Goal: Task Accomplishment & Management: Complete application form

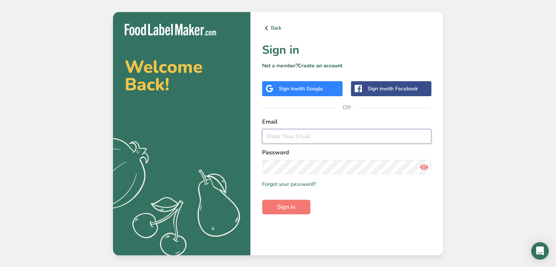
click at [302, 133] on input "email" at bounding box center [346, 136] width 169 height 15
type input "[EMAIL_ADDRESS][DOMAIN_NAME]"
click at [286, 206] on span "Sign in" at bounding box center [286, 206] width 18 height 9
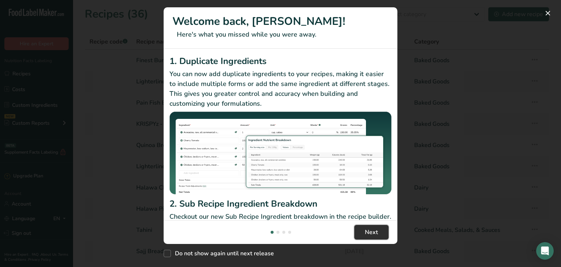
click at [366, 232] on span "Next" at bounding box center [371, 232] width 13 height 9
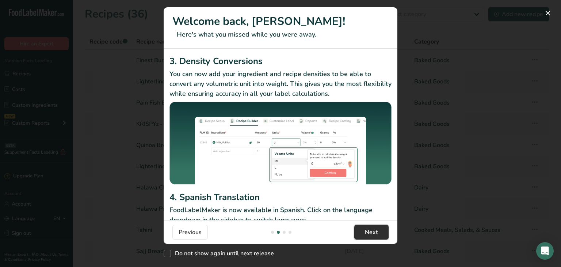
click at [366, 232] on span "Next" at bounding box center [371, 232] width 13 height 9
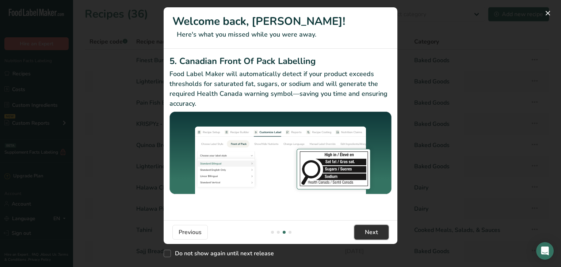
click at [366, 232] on span "Next" at bounding box center [371, 232] width 13 height 9
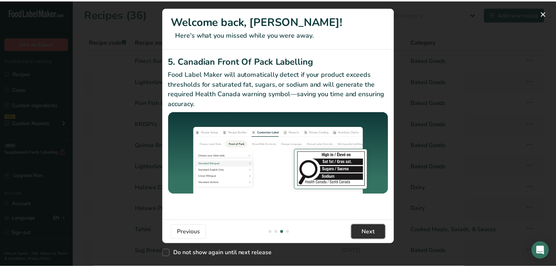
scroll to position [0, 701]
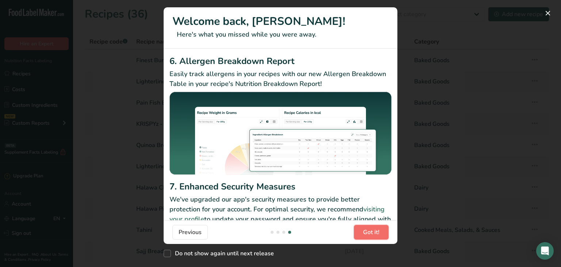
click at [366, 232] on span "Got it!" at bounding box center [371, 232] width 16 height 9
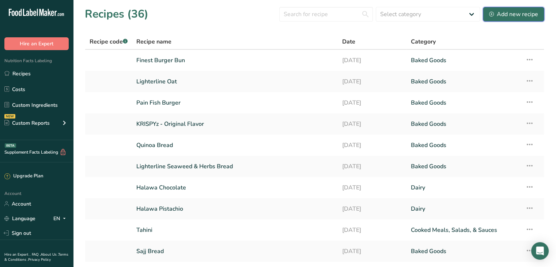
click at [514, 15] on div "Add new recipe" at bounding box center [513, 14] width 49 height 9
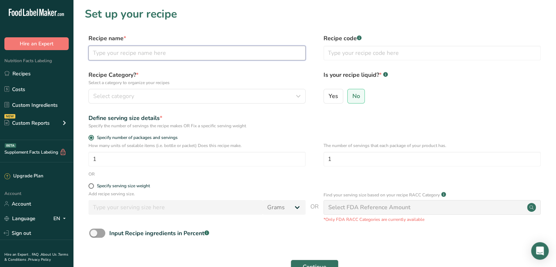
click at [168, 54] on input "text" at bounding box center [196, 53] width 217 height 15
type input "Lighter Line Seaweed & Herbs"
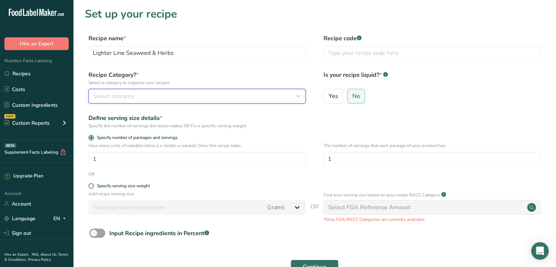
click at [131, 94] on span "Select category" at bounding box center [113, 96] width 41 height 9
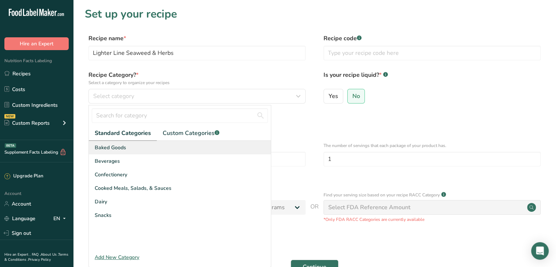
click at [131, 146] on div "Baked Goods" at bounding box center [180, 148] width 182 height 14
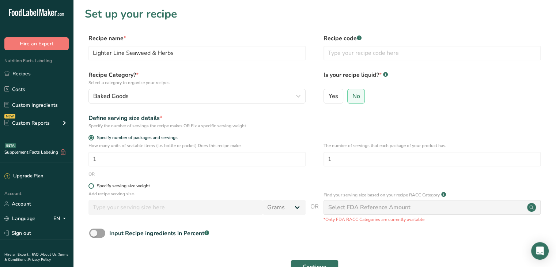
click at [131, 186] on div "Specify serving size weight" at bounding box center [123, 185] width 53 height 5
click at [93, 186] on input "Specify serving size weight" at bounding box center [90, 185] width 5 height 5
radio input "true"
radio input "false"
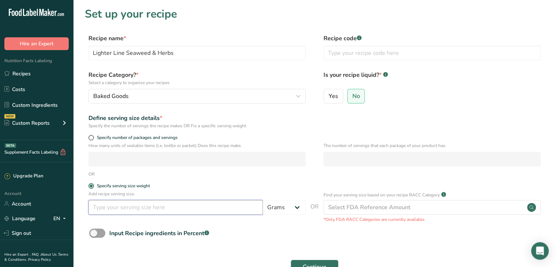
click at [212, 208] on input "number" at bounding box center [175, 207] width 174 height 15
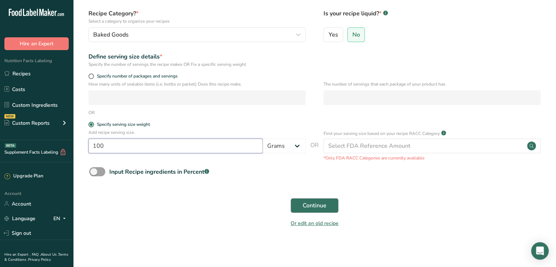
type input "100"
click at [324, 203] on span "Continue" at bounding box center [314, 205] width 24 height 9
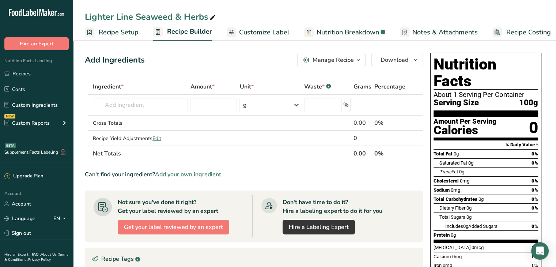
click at [107, 33] on span "Recipe Setup" at bounding box center [119, 32] width 40 height 10
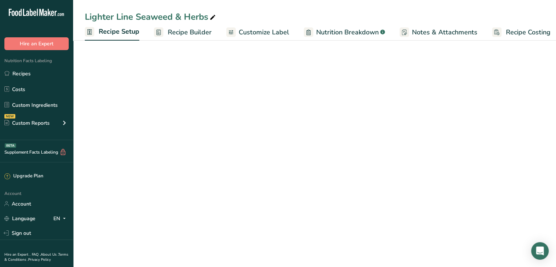
scroll to position [0, 3]
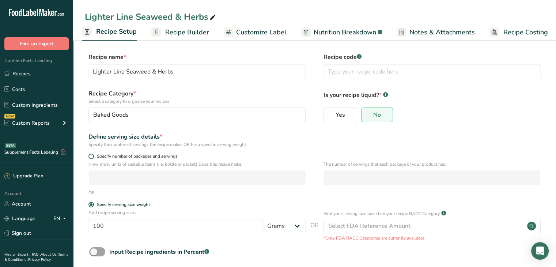
click at [101, 155] on span "Specify number of packages and servings" at bounding box center [136, 155] width 84 height 5
click at [93, 155] on input "Specify number of packages and servings" at bounding box center [90, 156] width 5 height 5
radio input "true"
radio input "false"
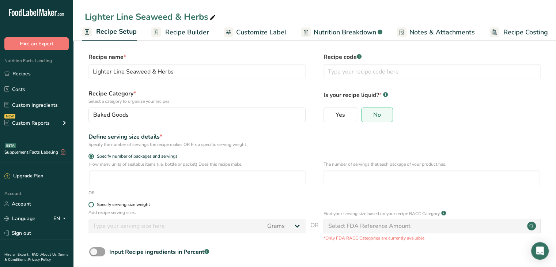
click at [102, 205] on div "Specify serving size weight" at bounding box center [123, 204] width 53 height 5
click at [93, 205] on input "Specify serving size weight" at bounding box center [90, 204] width 5 height 5
radio input "true"
radio input "false"
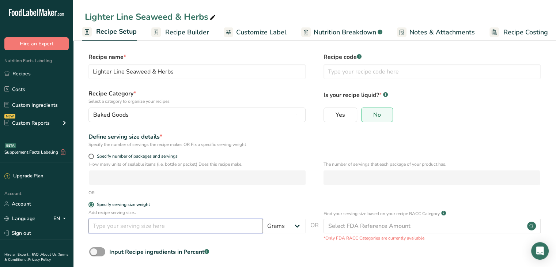
click at [109, 224] on input "number" at bounding box center [175, 225] width 174 height 15
type input "100"
click at [187, 28] on span "Recipe Builder" at bounding box center [187, 32] width 44 height 10
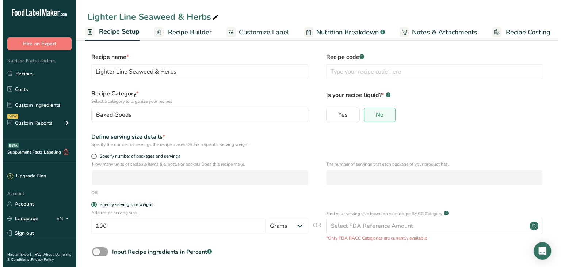
scroll to position [0, 6]
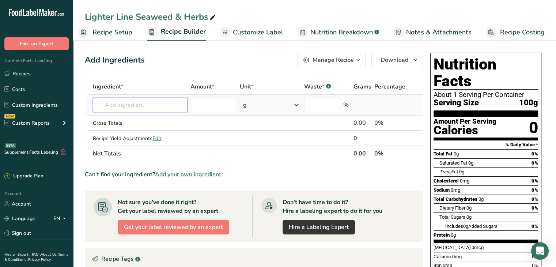
click at [158, 107] on input "text" at bounding box center [140, 105] width 95 height 15
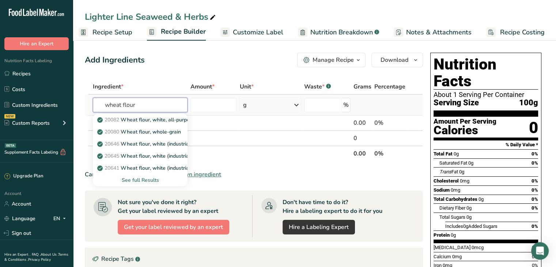
type input "wheat flour"
click at [146, 184] on div "See full Results" at bounding box center [140, 180] width 95 height 12
click at [148, 181] on div "See full Results" at bounding box center [140, 180] width 83 height 8
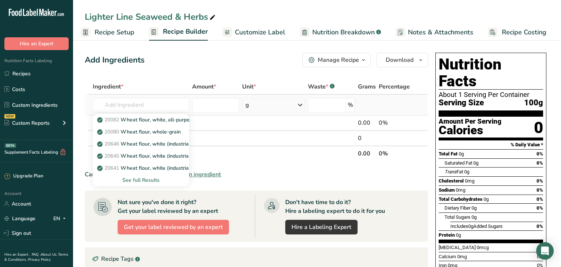
scroll to position [0, 1]
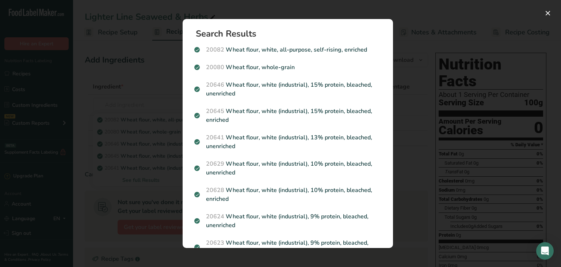
click at [387, 138] on section "Search Results 20082 Wheat flour, white, all-purpose, self-rising, enriched 200…" at bounding box center [288, 133] width 210 height 229
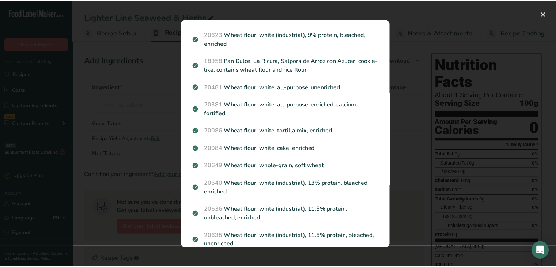
scroll to position [0, 0]
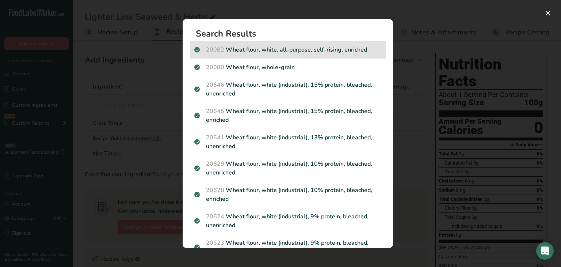
click at [313, 51] on p "20082 Wheat flour, white, all-purpose, self-rising, enriched" at bounding box center [287, 49] width 187 height 9
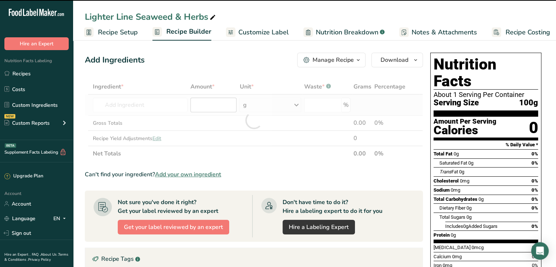
type input "0"
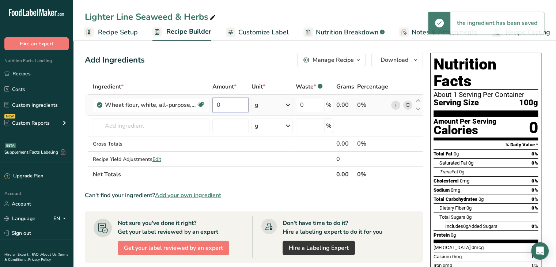
click at [225, 104] on input "0" at bounding box center [230, 105] width 37 height 15
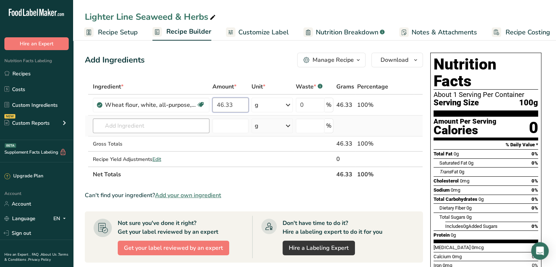
type input "46.33"
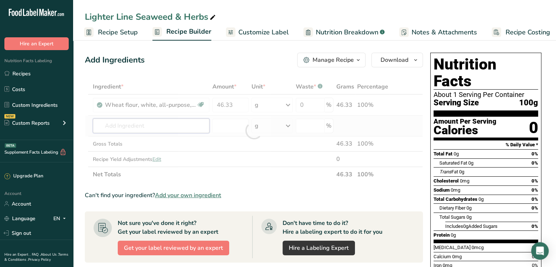
click at [114, 125] on div "Ingredient * Amount * Unit * Waste * .a-a{fill:#347362;}.b-a{fill:#fff;} Grams …" at bounding box center [254, 130] width 338 height 103
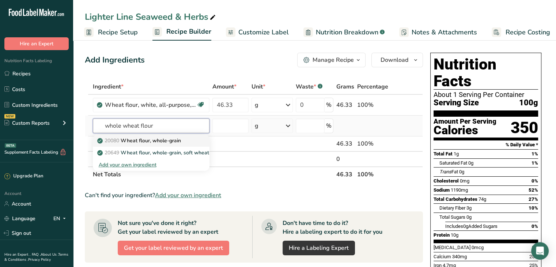
type input "whole wheat flour"
click at [144, 142] on p "20080 Wheat flour, whole-grain" at bounding box center [140, 141] width 82 height 8
type input "Wheat flour, whole-grain"
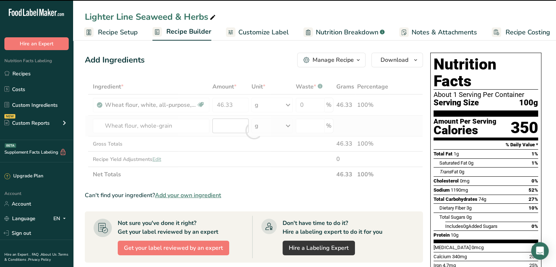
type input "0"
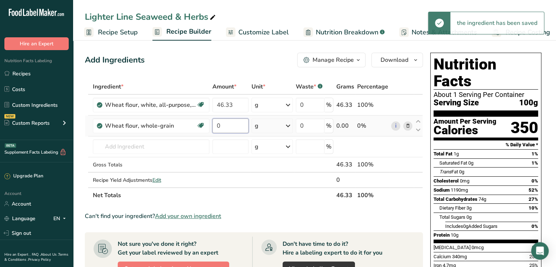
click at [224, 126] on input "0" at bounding box center [230, 125] width 37 height 15
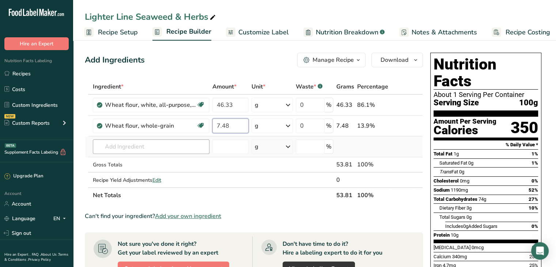
type input "7.48"
click at [144, 146] on div "Ingredient * Amount * Unit * Waste * .a-a{fill:#347362;}.b-a{fill:#fff;} Grams …" at bounding box center [254, 141] width 338 height 124
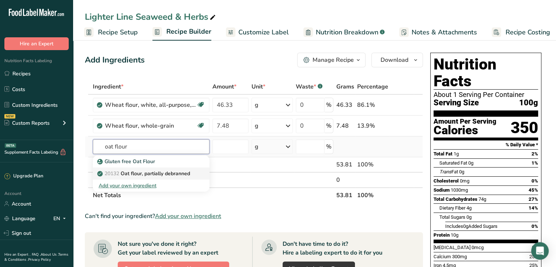
type input "oat flour"
click at [143, 171] on p "20132 Oat flour, partially debranned" at bounding box center [144, 173] width 91 height 8
type input "Oat flour, partially debranned"
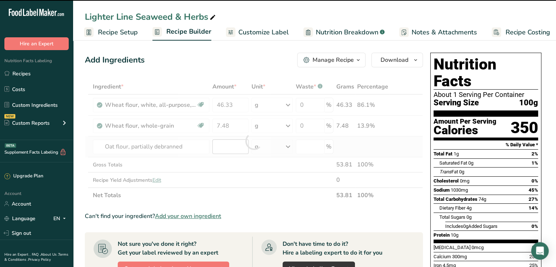
type input "0"
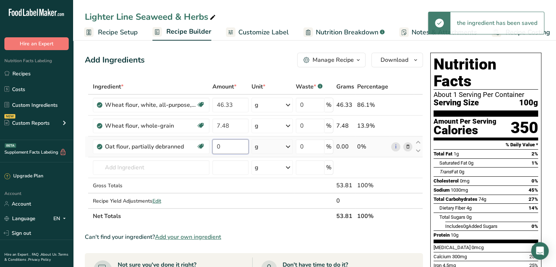
click at [222, 151] on input "0" at bounding box center [230, 146] width 37 height 15
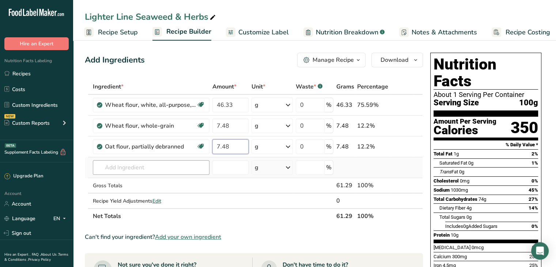
type input "7.48"
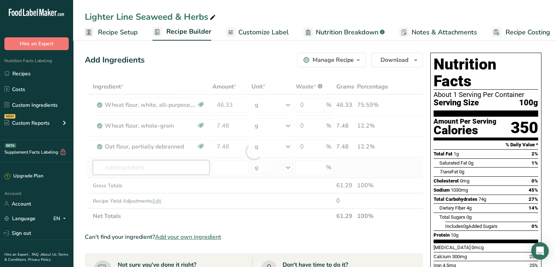
click at [155, 167] on div "Ingredient * Amount * Unit * Waste * .a-a{fill:#347362;}.b-a{fill:#fff;} Grams …" at bounding box center [254, 151] width 338 height 145
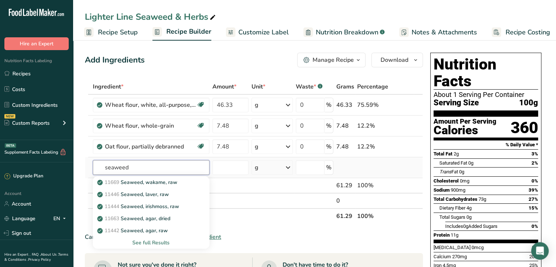
type input "seaweed"
click at [159, 240] on div "See full Results" at bounding box center [151, 243] width 105 height 8
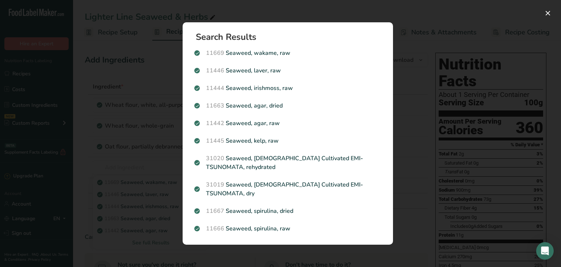
click at [417, 98] on div "Search results modal" at bounding box center [280, 133] width 561 height 267
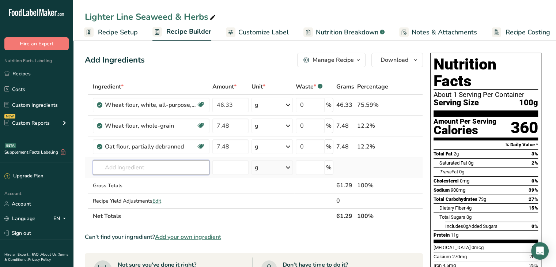
click at [143, 168] on input "text" at bounding box center [151, 167] width 117 height 15
type input "seaweed flour"
click at [145, 192] on div "Add your own ingredient" at bounding box center [151, 194] width 105 height 8
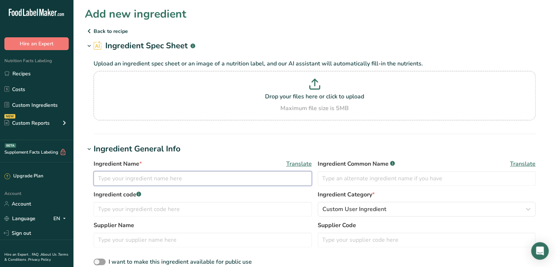
click at [162, 180] on input "text" at bounding box center [203, 178] width 218 height 15
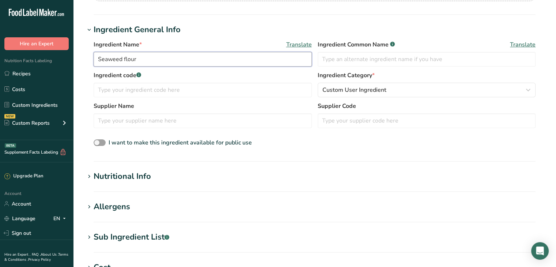
scroll to position [118, 0]
type input "Seaweed flour"
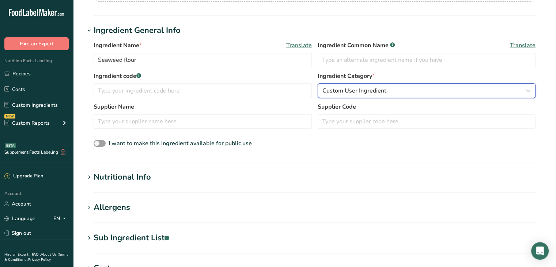
click at [510, 91] on div "Custom User Ingredient" at bounding box center [424, 90] width 204 height 9
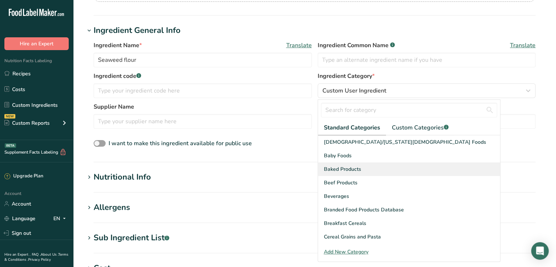
click at [366, 165] on div "Baked Products" at bounding box center [409, 169] width 182 height 14
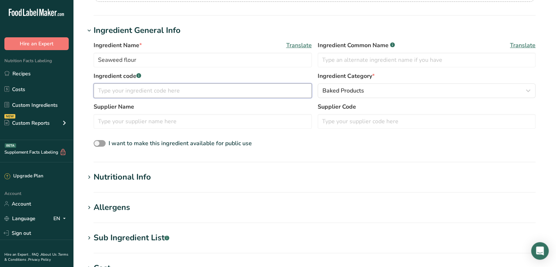
click at [210, 89] on input "text" at bounding box center [203, 90] width 218 height 15
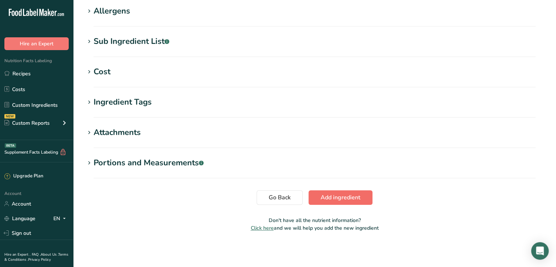
type input "1"
click at [352, 196] on span "Add ingredient" at bounding box center [340, 197] width 40 height 9
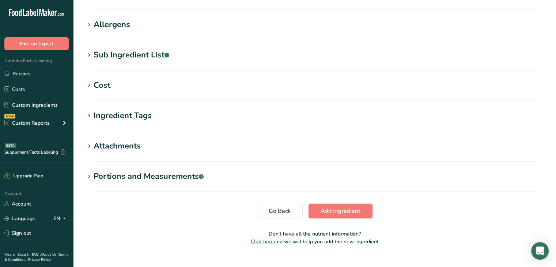
scroll to position [56, 0]
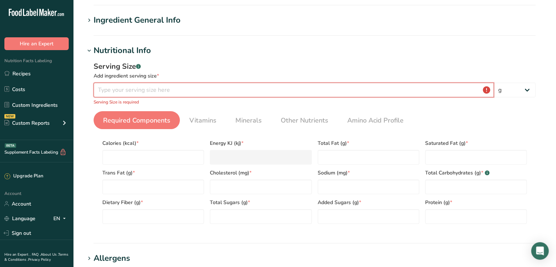
click at [192, 91] on input "number" at bounding box center [294, 90] width 400 height 15
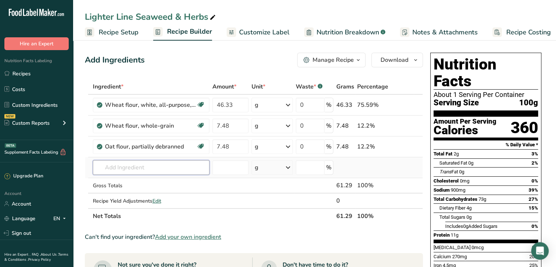
click at [125, 170] on input "text" at bounding box center [151, 167] width 117 height 15
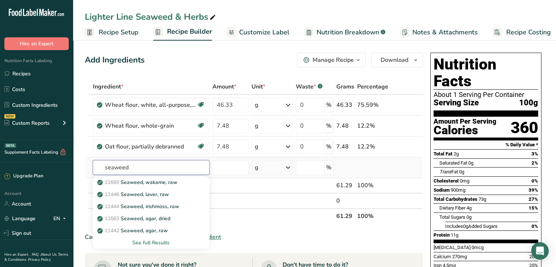
type input "seaweed"
click at [153, 241] on div "See full Results" at bounding box center [151, 243] width 105 height 8
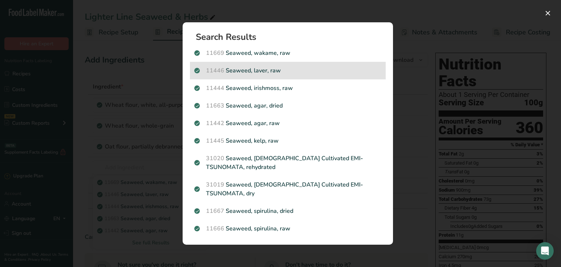
click at [275, 74] on p "11446 Seaweed, laver, raw" at bounding box center [287, 70] width 187 height 9
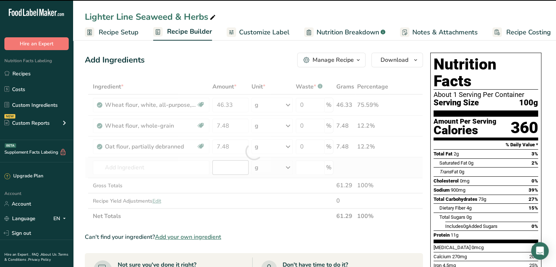
type input "0"
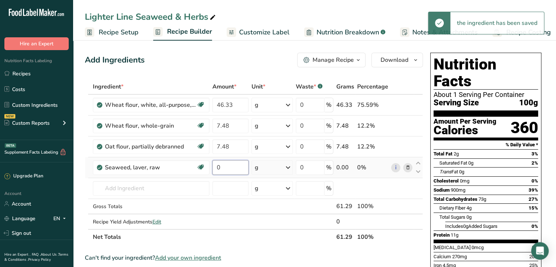
click at [219, 168] on input "0" at bounding box center [230, 167] width 37 height 15
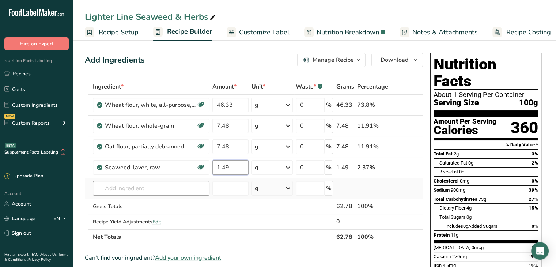
type input "1.49"
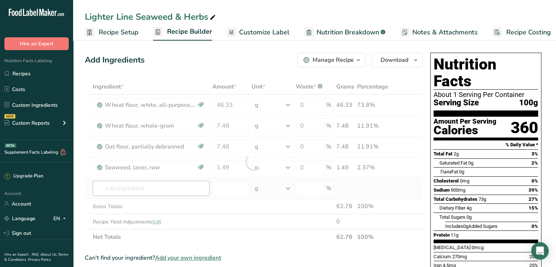
click at [157, 183] on div "Ingredient * Amount * Unit * Waste * .a-a{fill:#347362;}.b-a{fill:#fff;} Grams …" at bounding box center [254, 161] width 338 height 165
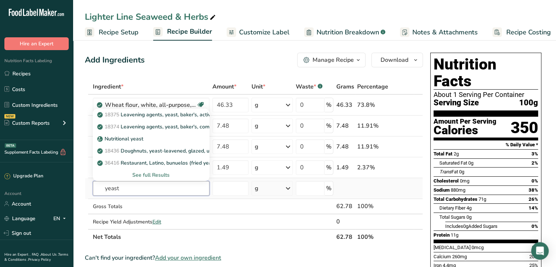
type input "yeast"
click at [159, 176] on div "See full Results" at bounding box center [151, 175] width 105 height 8
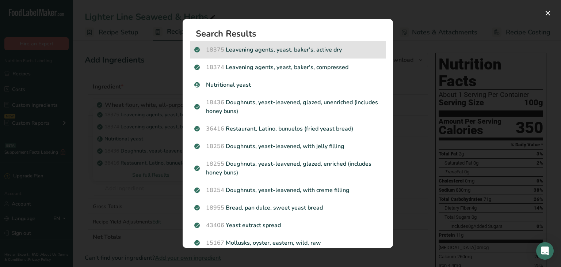
click at [326, 46] on p "18375 Leavening agents, yeast, baker's, active dry" at bounding box center [287, 49] width 187 height 9
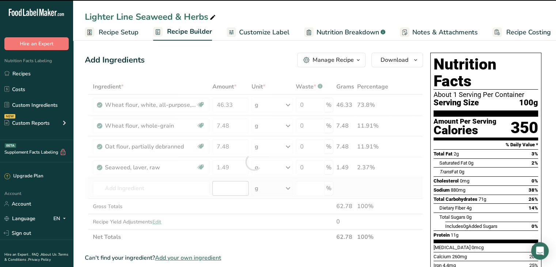
type input "0"
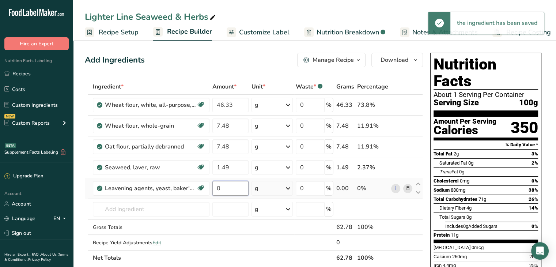
click at [224, 183] on input "0" at bounding box center [230, 188] width 37 height 15
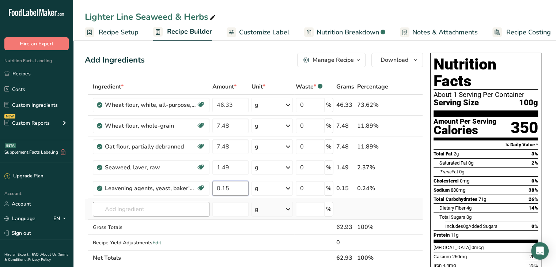
type input "0.15"
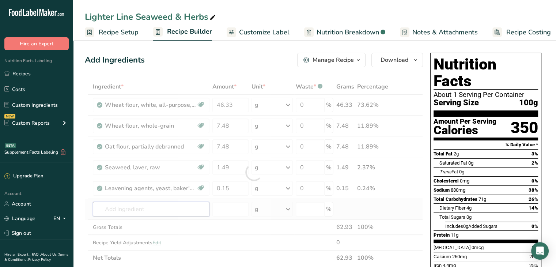
click at [136, 210] on div "Ingredient * Amount * Unit * Waste * .a-a{fill:#347362;}.b-a{fill:#fff;} Grams …" at bounding box center [254, 172] width 338 height 186
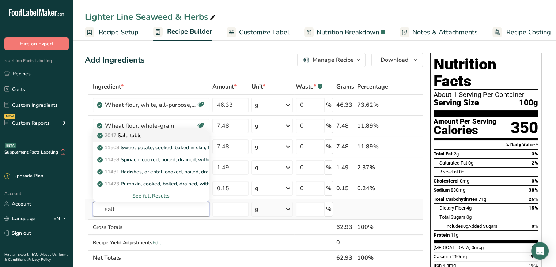
type input "salt"
click at [134, 131] on p "2047 Salt, table" at bounding box center [120, 135] width 43 height 8
type input "Salt, table"
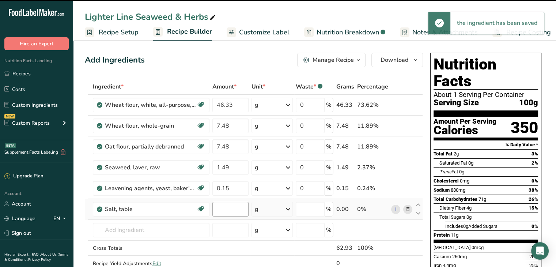
type input "0"
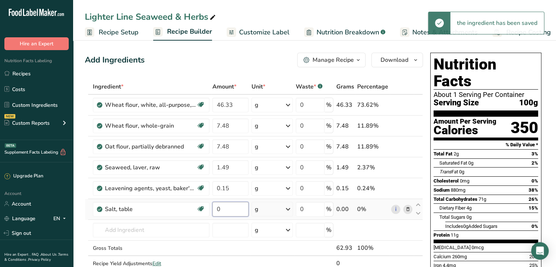
click at [222, 208] on input "0" at bounding box center [230, 209] width 37 height 15
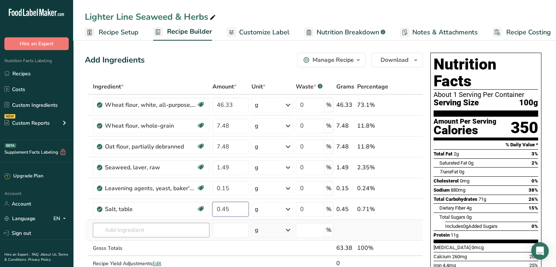
type input "0.45"
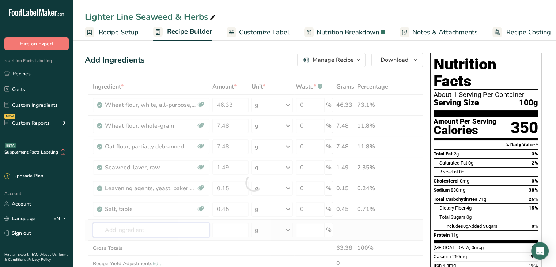
click at [152, 227] on div "Ingredient * Amount * Unit * Waste * .a-a{fill:#347362;}.b-a{fill:#fff;} Grams …" at bounding box center [254, 182] width 338 height 207
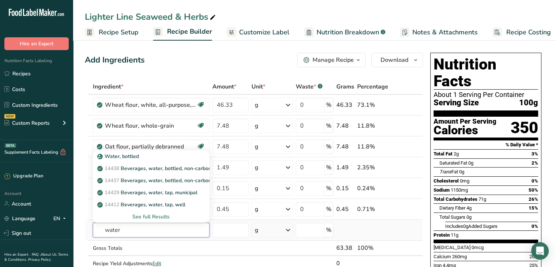
type input "water"
click at [154, 217] on div "See full Results" at bounding box center [151, 217] width 105 height 8
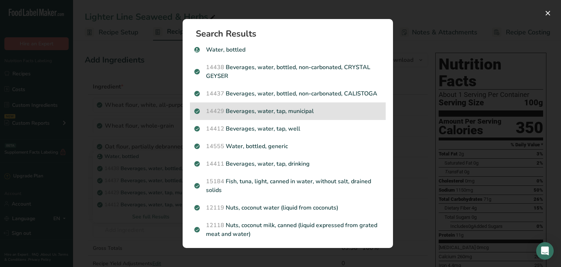
click at [292, 115] on p "14429 Beverages, water, tap, municipal" at bounding box center [287, 111] width 187 height 9
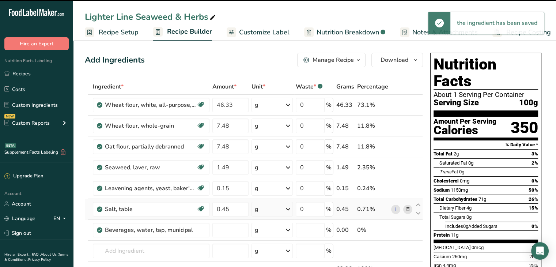
type input "0"
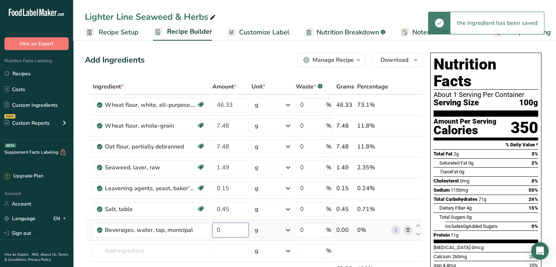
click at [224, 230] on input "0" at bounding box center [230, 229] width 37 height 15
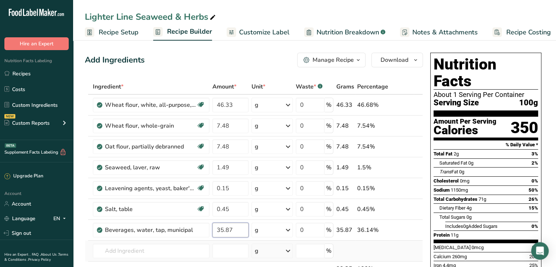
type input "35.87"
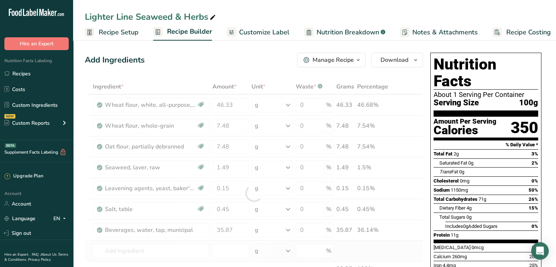
click at [85, 244] on div "Ingredient * Amount * Unit * Waste * .a-a{fill:#347362;}.b-a{fill:#fff;} Grams …" at bounding box center [254, 193] width 338 height 228
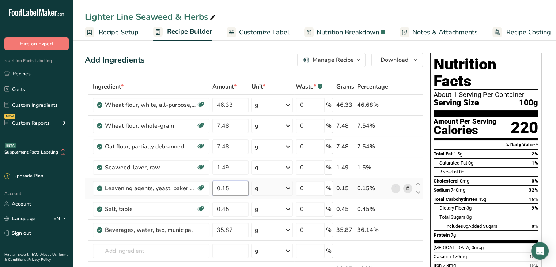
click at [232, 186] on input "0.15" at bounding box center [230, 188] width 37 height 15
type input "0.90"
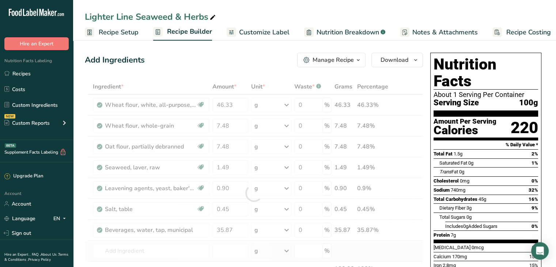
click at [88, 244] on div "Ingredient * Amount * Unit * Waste * .a-a{fill:#347362;}.b-a{fill:#fff;} Grams …" at bounding box center [254, 193] width 338 height 228
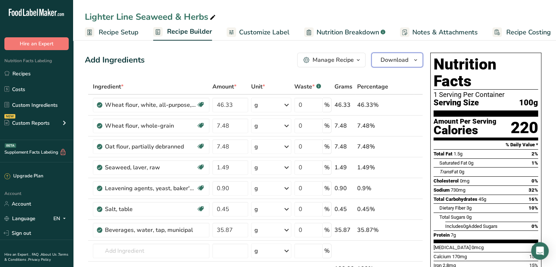
click at [414, 60] on icon "button" at bounding box center [415, 60] width 6 height 9
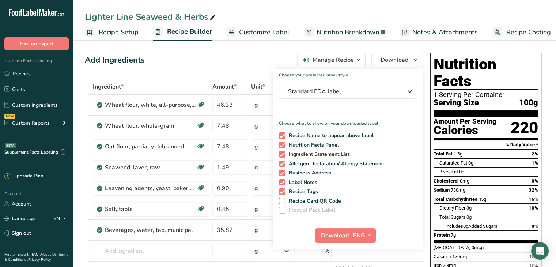
click at [281, 154] on span at bounding box center [282, 154] width 7 height 7
click at [281, 154] on input "Ingredient Statement List" at bounding box center [281, 154] width 5 height 5
checkbox input "false"
click at [281, 161] on span at bounding box center [282, 163] width 7 height 7
click at [281, 161] on input "Allergen Declaration/ Allergy Statement" at bounding box center [281, 163] width 5 height 5
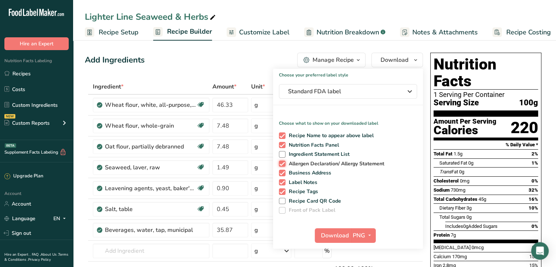
checkbox input "false"
click at [284, 201] on span at bounding box center [282, 201] width 7 height 7
click at [283, 201] on input "Recipe Card QR Code" at bounding box center [281, 200] width 5 height 5
checkbox input "true"
click at [361, 233] on span "PNG" at bounding box center [358, 235] width 12 height 9
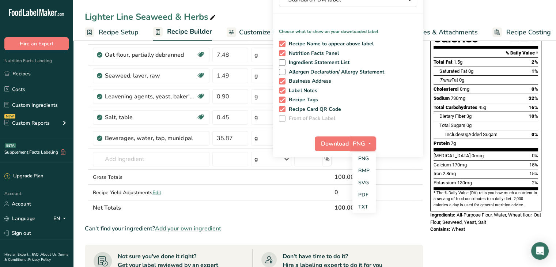
scroll to position [93, 0]
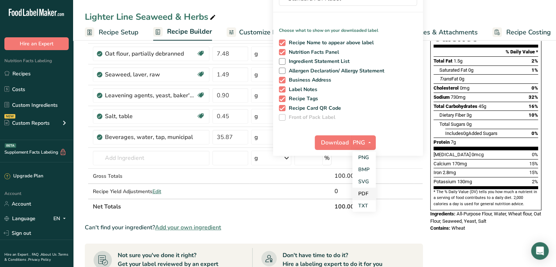
click at [367, 192] on link "PDF" at bounding box center [363, 193] width 23 height 12
click at [331, 142] on span "Download" at bounding box center [335, 142] width 28 height 9
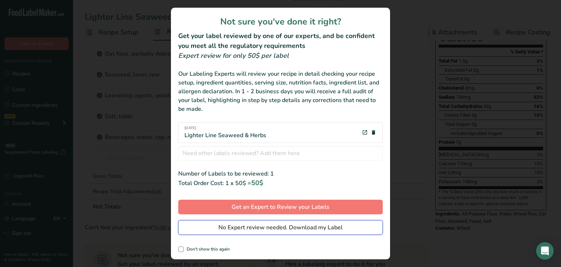
click at [241, 229] on span "No Expert review needed. Download my Label" at bounding box center [280, 227] width 124 height 9
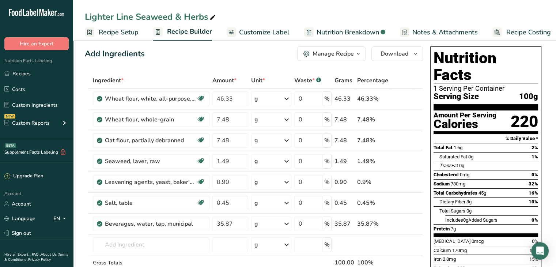
scroll to position [0, 0]
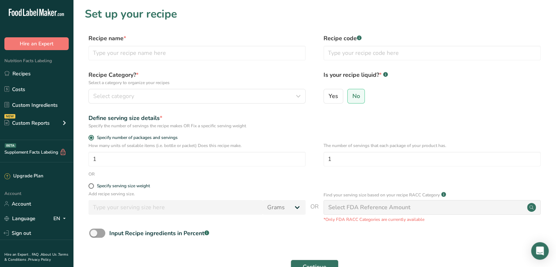
scroll to position [61, 0]
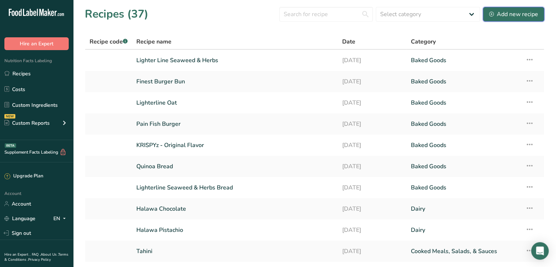
click at [500, 15] on div "Add new recipe" at bounding box center [513, 14] width 49 height 9
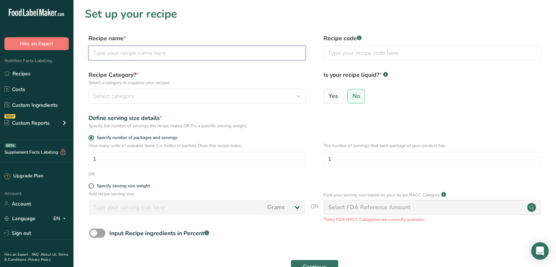
click at [149, 49] on input "text" at bounding box center [196, 53] width 217 height 15
type input "Kaak Short Fingers Extra"
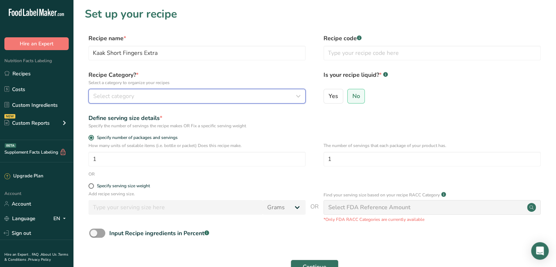
click at [123, 99] on span "Select category" at bounding box center [113, 96] width 41 height 9
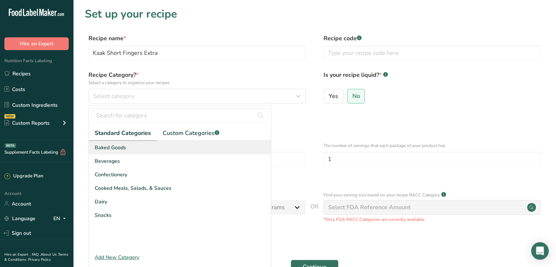
click at [119, 149] on span "Baked Goods" at bounding box center [110, 148] width 31 height 8
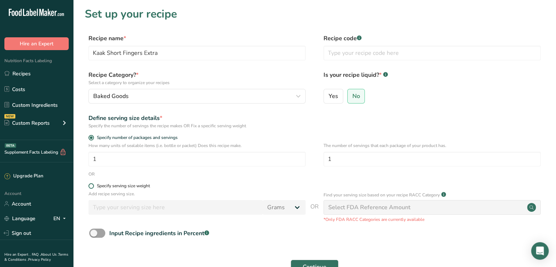
click at [115, 184] on div "Specify serving size weight" at bounding box center [123, 185] width 53 height 5
click at [93, 184] on input "Specify serving size weight" at bounding box center [90, 185] width 5 height 5
radio input "true"
radio input "false"
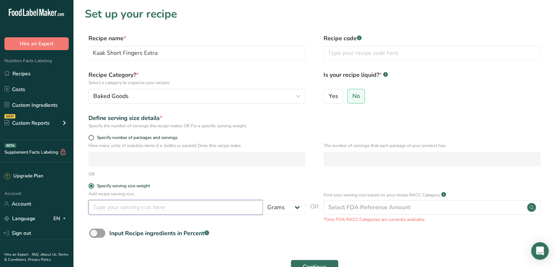
click at [114, 208] on input "number" at bounding box center [175, 207] width 174 height 15
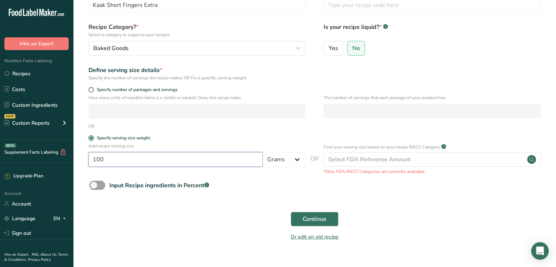
scroll to position [61, 0]
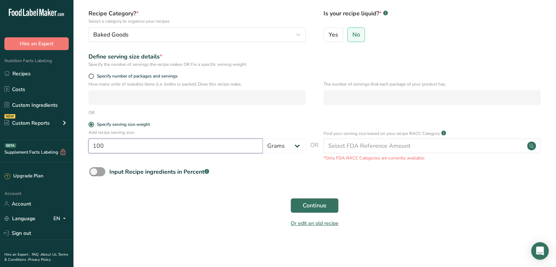
type input "100"
click at [317, 205] on span "Continue" at bounding box center [314, 205] width 24 height 9
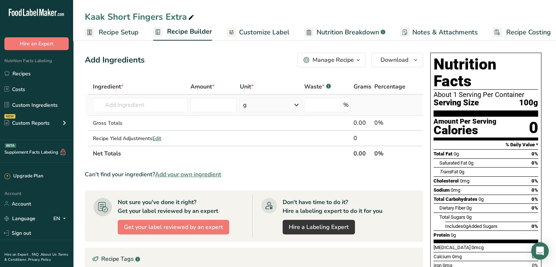
click at [158, 114] on td "Almond flour 1211 Milk, whole, 3.25% milkfat, without added vitamin A and vitam…" at bounding box center [140, 105] width 98 height 21
click at [148, 107] on input "text" at bounding box center [140, 105] width 95 height 15
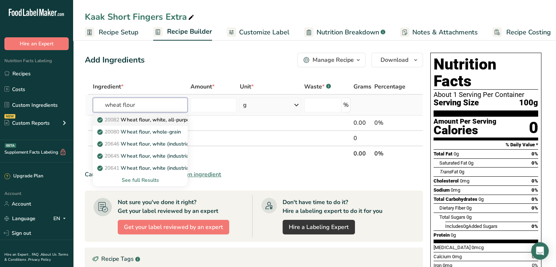
type input "wheat flour"
click at [158, 121] on p "20082 Wheat flour, white, all-purpose, self-rising, enriched" at bounding box center [171, 120] width 145 height 8
type input "Wheat flour, white, all-purpose, self-rising, enriched"
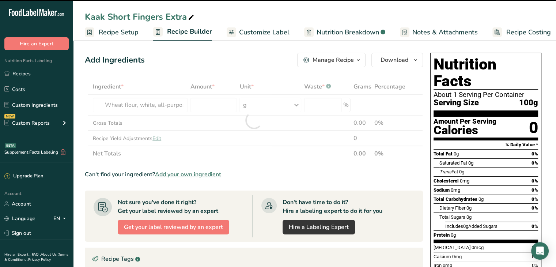
type input "0"
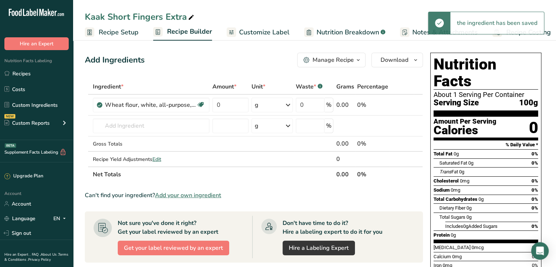
click at [211, 106] on td "0" at bounding box center [230, 105] width 39 height 21
click at [219, 104] on input "0" at bounding box center [230, 105] width 37 height 15
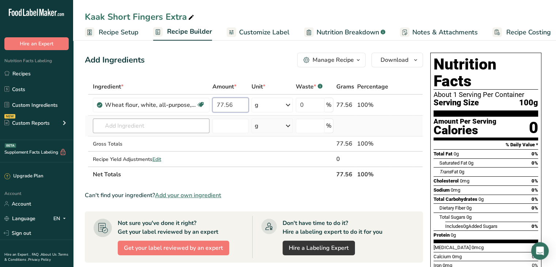
type input "77.56"
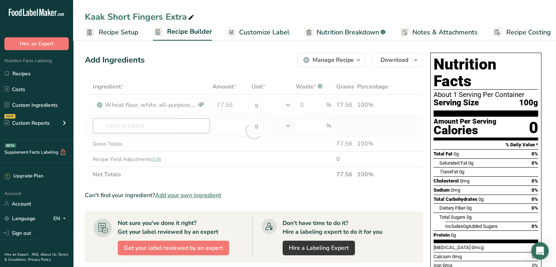
click at [156, 122] on div "Ingredient * Amount * Unit * Waste * .a-a{fill:#347362;}.b-a{fill:#fff;} Grams …" at bounding box center [254, 130] width 338 height 103
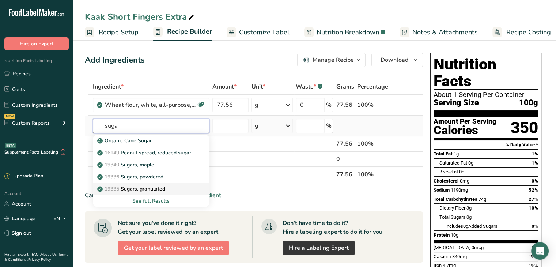
type input "sugar"
click at [153, 187] on p "19335 Sugars, granulated" at bounding box center [132, 189] width 66 height 8
type input "Sugars, granulated"
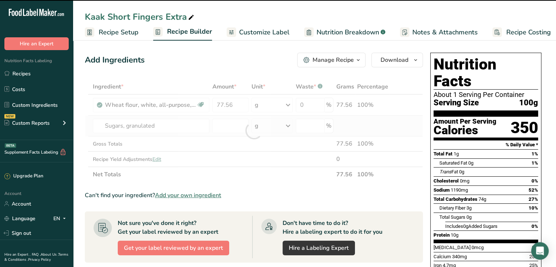
type input "0"
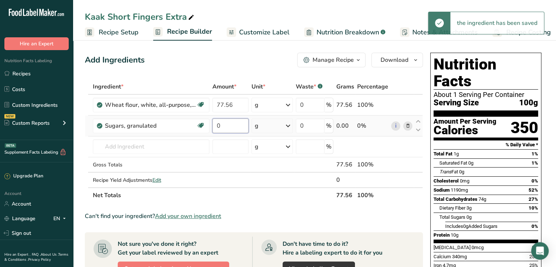
click at [231, 125] on input "0" at bounding box center [230, 125] width 37 height 15
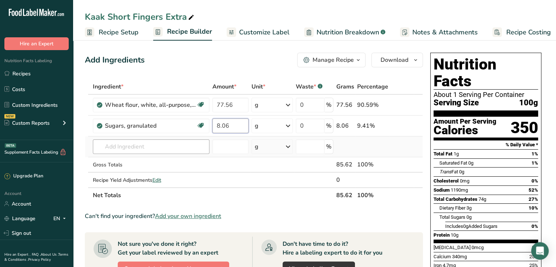
type input "8.06"
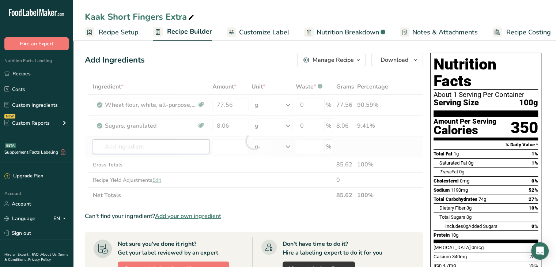
click at [139, 146] on div "Ingredient * Amount * Unit * Waste * .a-a{fill:#347362;}.b-a{fill:#fff;} Grams …" at bounding box center [254, 141] width 338 height 124
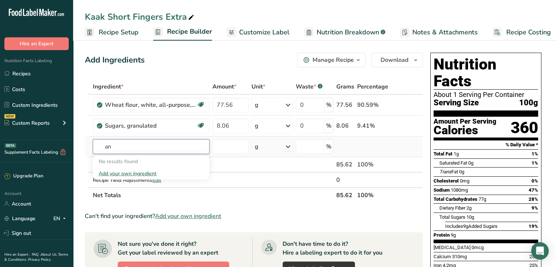
type input "a"
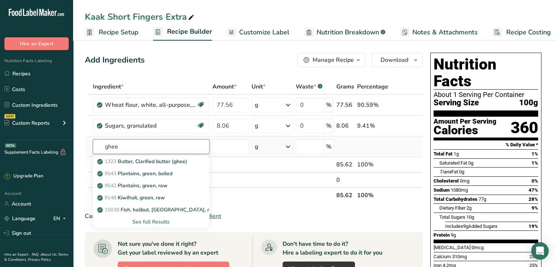
type input "ghee"
click at [142, 219] on div "See full Results" at bounding box center [151, 222] width 105 height 8
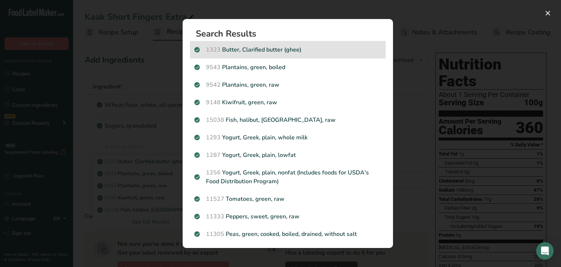
click at [278, 51] on p "1323 Butter, Clarified butter (ghee)" at bounding box center [287, 49] width 187 height 9
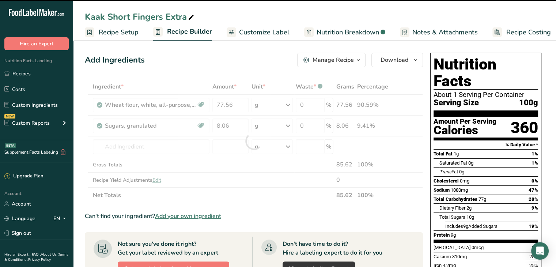
type input "0"
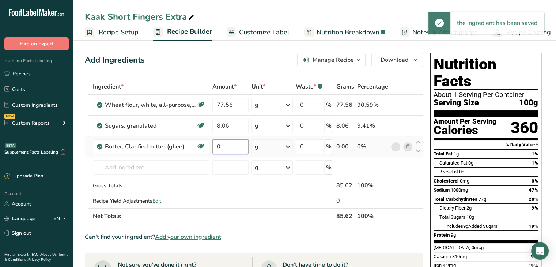
click at [222, 147] on input "0" at bounding box center [230, 146] width 37 height 15
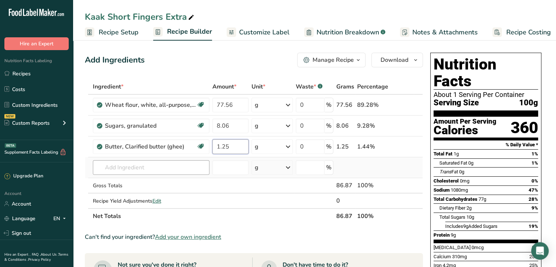
type input "1.25"
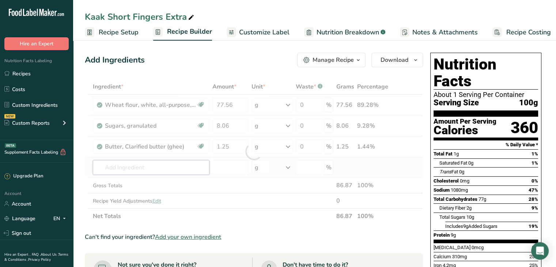
click at [161, 167] on div "Ingredient * Amount * Unit * Waste * .a-a{fill:#347362;}.b-a{fill:#fff;} Grams …" at bounding box center [254, 151] width 338 height 145
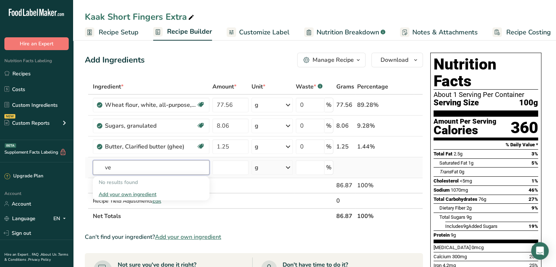
type input "v"
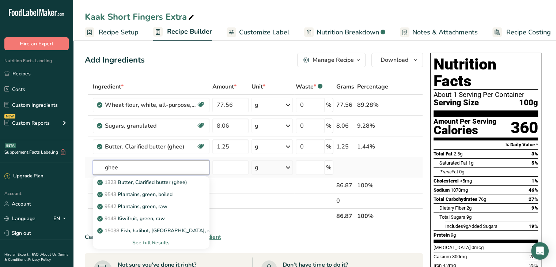
type input "ghee"
click at [157, 242] on div "See full Results" at bounding box center [151, 243] width 105 height 8
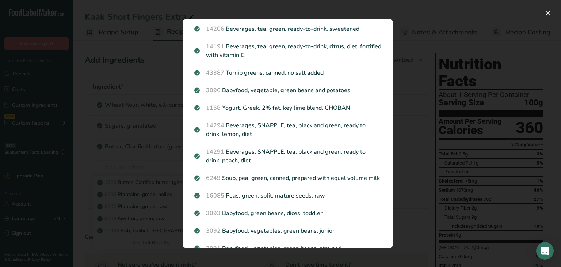
scroll to position [782, 0]
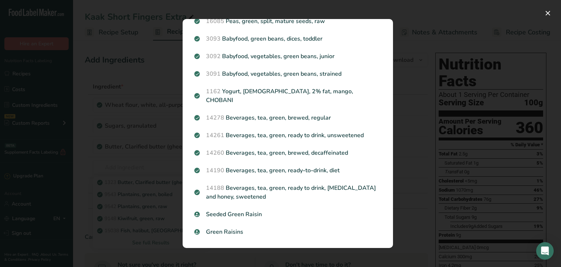
click at [412, 189] on div "Search results modal" at bounding box center [280, 133] width 561 height 267
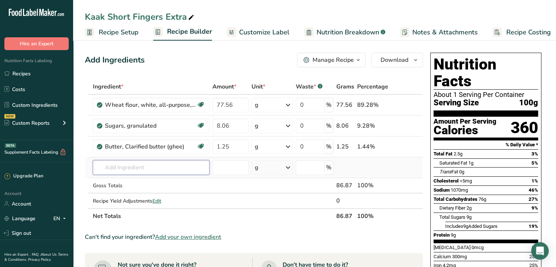
click at [115, 168] on input "text" at bounding box center [151, 167] width 117 height 15
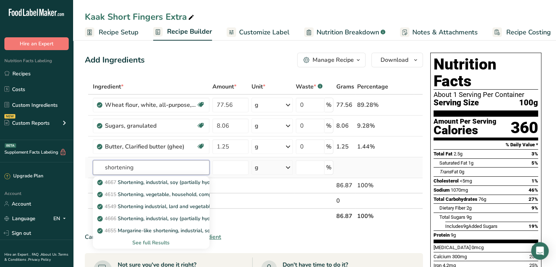
type input "shortening"
click at [158, 240] on div "See full Results" at bounding box center [151, 243] width 105 height 8
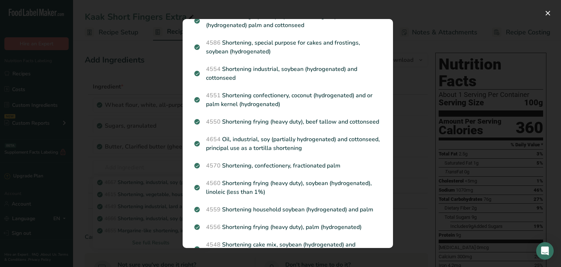
scroll to position [327, 0]
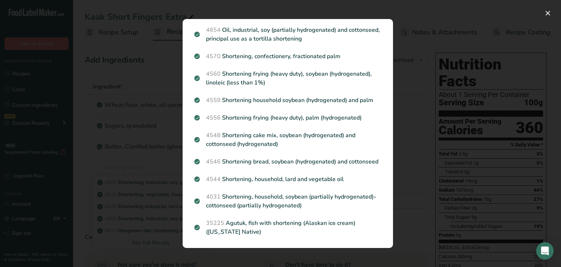
click at [86, 163] on div "Search results modal" at bounding box center [280, 133] width 561 height 267
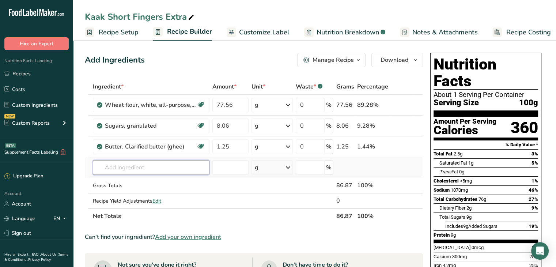
click at [128, 167] on input "text" at bounding box center [151, 167] width 117 height 15
type input "s"
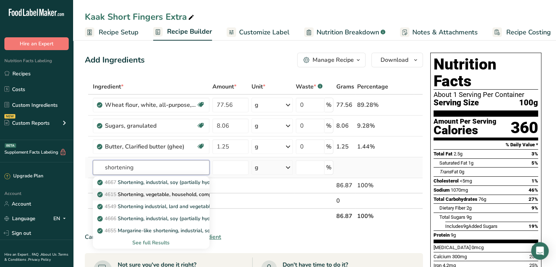
type input "shortening"
click at [171, 194] on p "4615 Shortening, vegetable, household, composite" at bounding box center [161, 194] width 124 height 8
type input "Shortening, vegetable, household, composite"
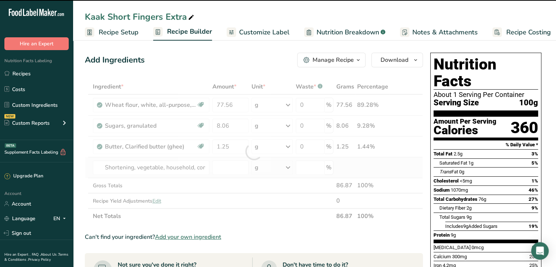
type input "0"
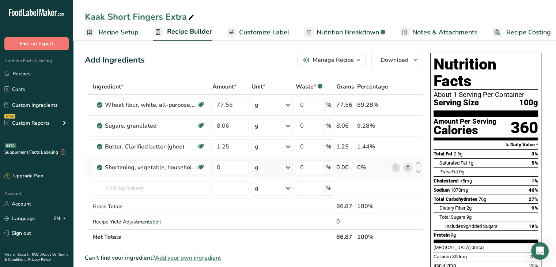
click at [409, 168] on icon at bounding box center [407, 168] width 5 height 8
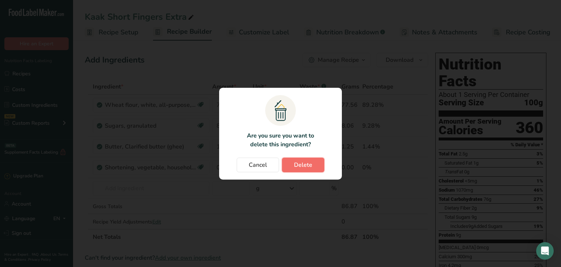
click at [312, 167] on button "Delete" at bounding box center [303, 164] width 42 height 15
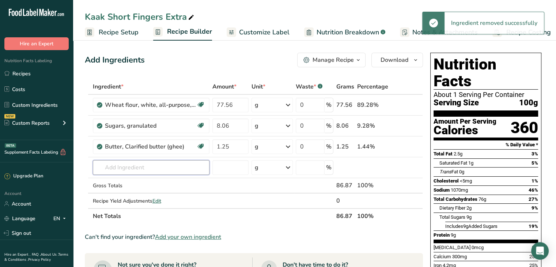
click at [151, 171] on input "text" at bounding box center [151, 167] width 117 height 15
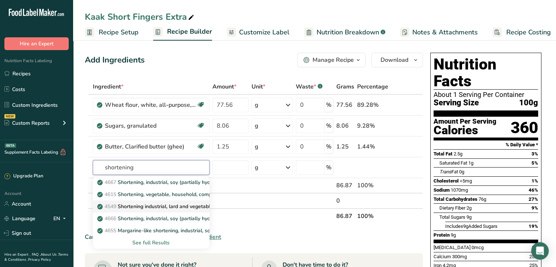
type input "shortening"
click at [168, 205] on p "4549 Shortening industrial, lard and vegetable oil" at bounding box center [159, 206] width 121 height 8
type input "Shortening industrial, lard and vegetable oil"
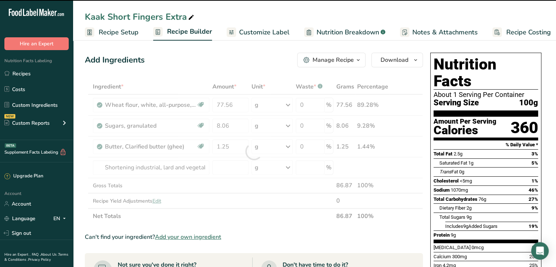
type input "0"
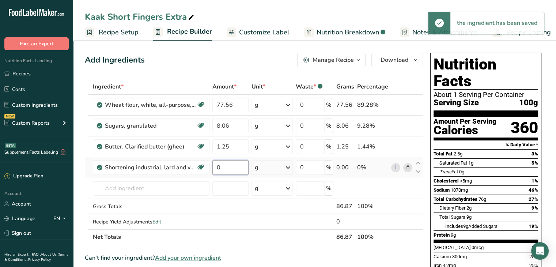
click at [232, 164] on input "0" at bounding box center [230, 167] width 37 height 15
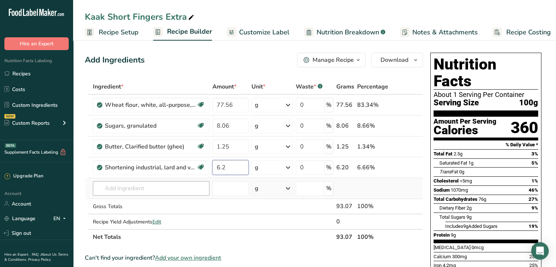
type input "6.2"
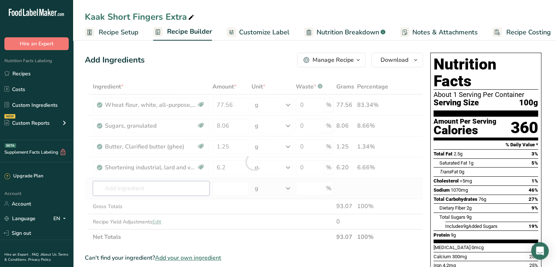
click at [165, 189] on div "Ingredient * Amount * Unit * Waste * .a-a{fill:#347362;}.b-a{fill:#fff;} Grams …" at bounding box center [254, 161] width 338 height 165
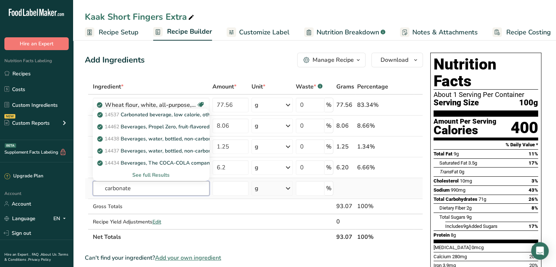
type input "carbonate"
click at [160, 176] on div "See full Results" at bounding box center [151, 175] width 105 height 8
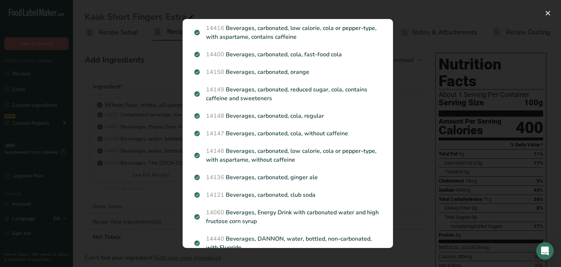
scroll to position [0, 0]
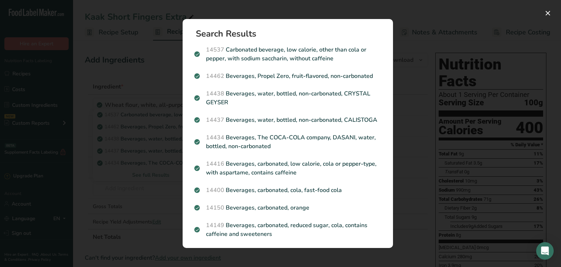
click at [146, 189] on div "Search results modal" at bounding box center [280, 133] width 561 height 267
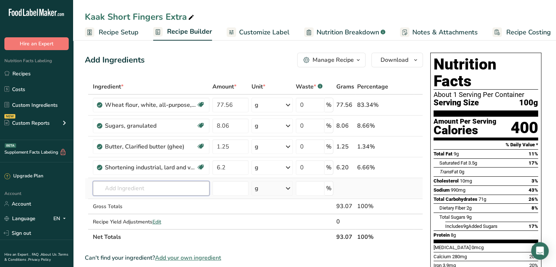
click at [134, 188] on input "text" at bounding box center [151, 188] width 117 height 15
type input "c"
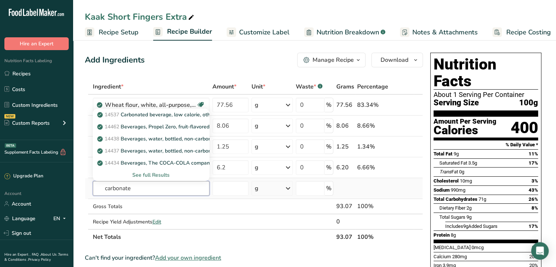
type input "carbonate"
click at [156, 173] on div "See full Results" at bounding box center [151, 175] width 105 height 8
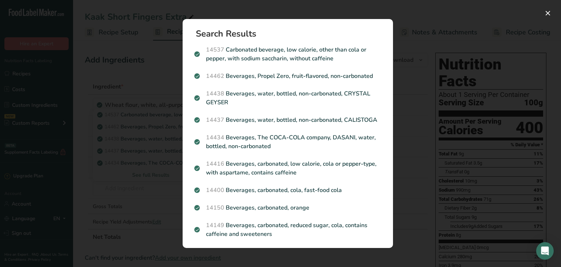
click at [398, 124] on div "Search Results 14537 Carbonated beverage, low calorie, other than cola or peppe…" at bounding box center [288, 133] width 234 height 252
click at [107, 177] on div "Search results modal" at bounding box center [280, 133] width 561 height 267
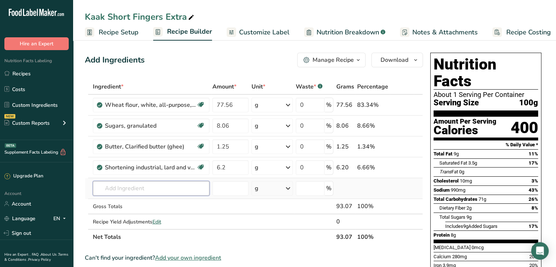
click at [112, 187] on input "text" at bounding box center [151, 188] width 117 height 15
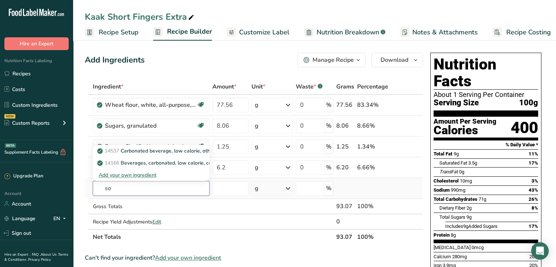
type input "s"
type input "m"
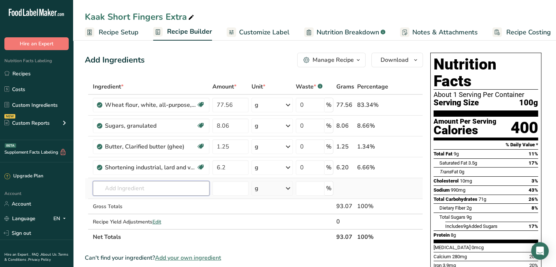
click at [126, 189] on input "text" at bounding box center [151, 188] width 117 height 15
type input "m"
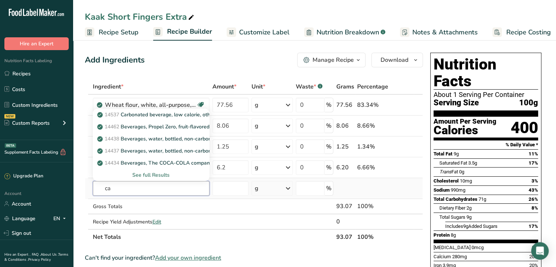
type input "c"
type input "sesame"
click at [153, 174] on div "See full Results" at bounding box center [151, 175] width 105 height 8
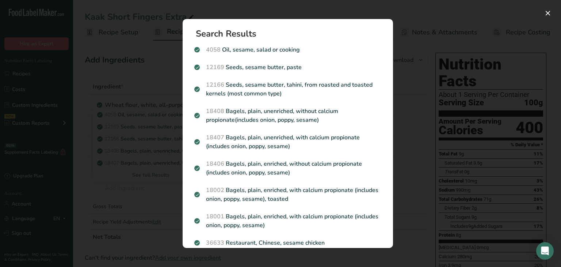
click at [145, 186] on div "Search results modal" at bounding box center [280, 133] width 561 height 267
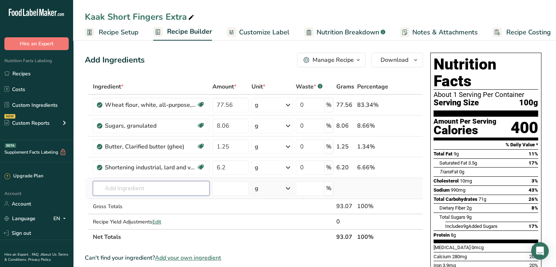
click at [132, 187] on input "text" at bounding box center [151, 188] width 117 height 15
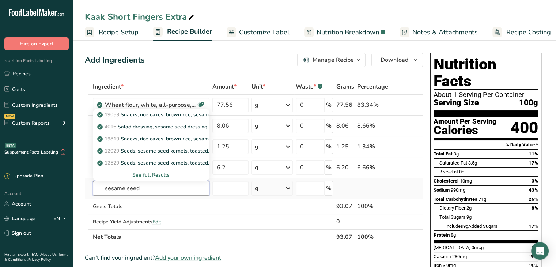
type input "sesame seed"
click at [152, 172] on div "See full Results" at bounding box center [151, 175] width 105 height 8
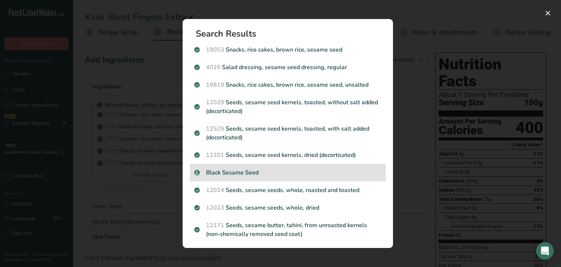
click at [272, 170] on p "Black Sesame Seed" at bounding box center [287, 172] width 187 height 9
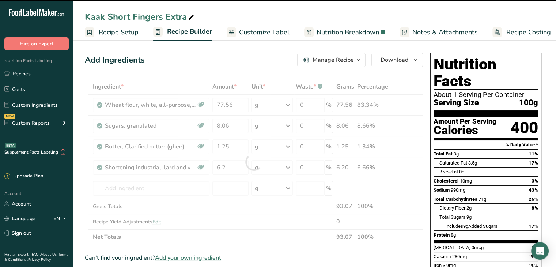
type input "0"
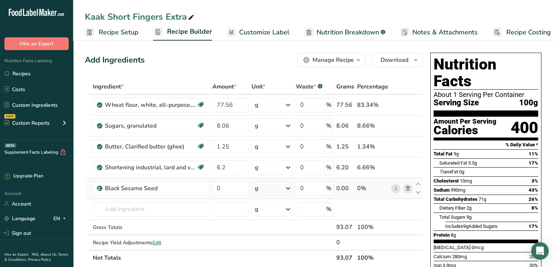
click at [408, 188] on icon at bounding box center [407, 188] width 5 height 8
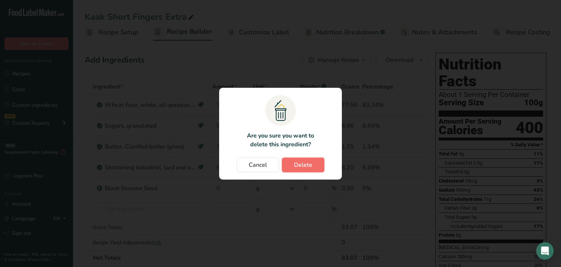
click at [304, 162] on span "Delete" at bounding box center [303, 164] width 18 height 9
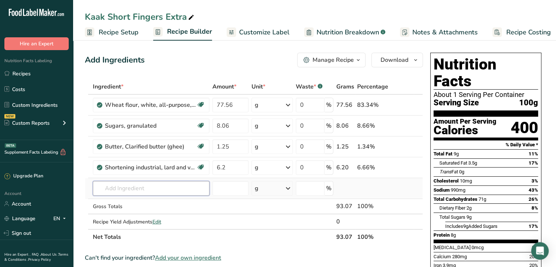
click at [142, 189] on input "text" at bounding box center [151, 188] width 117 height 15
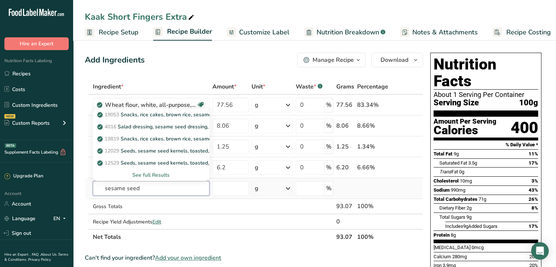
type input "sesame seed"
click at [164, 177] on div "See full Results" at bounding box center [151, 175] width 105 height 8
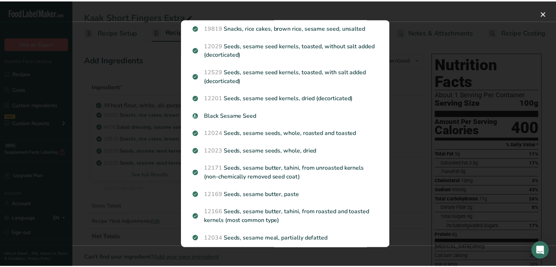
scroll to position [58, 0]
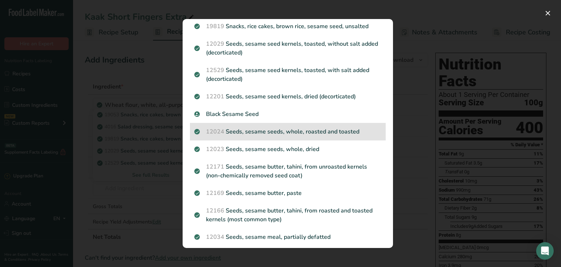
click at [286, 132] on p "12024 Seeds, sesame seeds, whole, roasted and toasted" at bounding box center [287, 131] width 187 height 9
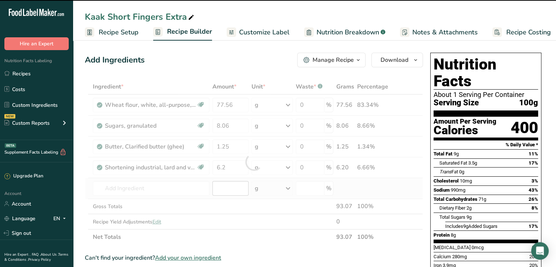
type input "0"
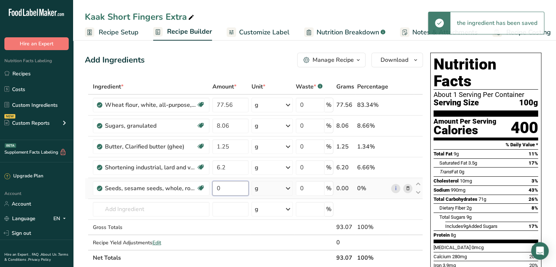
click at [223, 190] on input "0" at bounding box center [230, 188] width 37 height 15
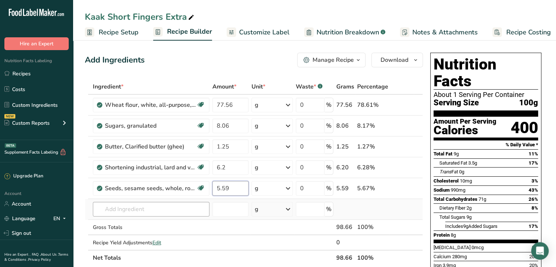
type input "5.59"
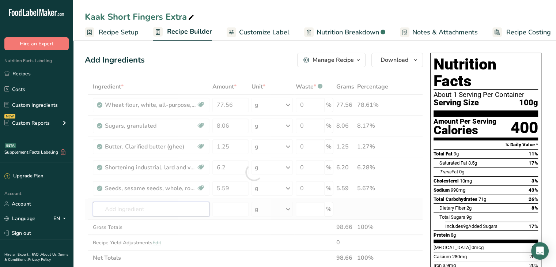
click at [171, 205] on div "Ingredient * Amount * Unit * Waste * .a-a{fill:#347362;}.b-a{fill:#fff;} Grams …" at bounding box center [254, 172] width 338 height 186
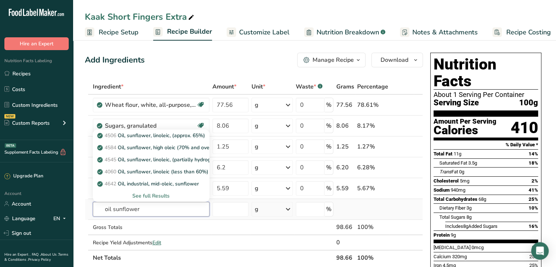
drag, startPoint x: 171, startPoint y: 205, endPoint x: 149, endPoint y: 195, distance: 23.9
click at [149, 202] on div "oil sunflower 4506 Oil, sunflower, linoleic, (approx. 65%) 4584 Oil, sunflower,…" at bounding box center [151, 209] width 117 height 15
type input "oil sunflower"
click at [149, 195] on div "See full Results" at bounding box center [151, 196] width 105 height 8
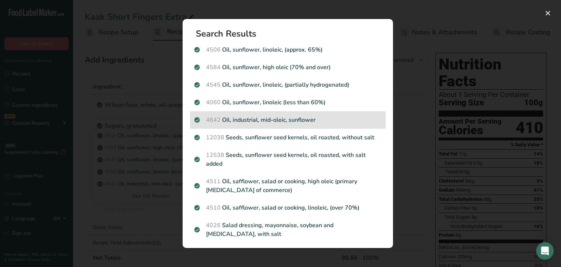
click at [245, 122] on p "4642 Oil, industrial, mid-oleic, sunflower" at bounding box center [287, 119] width 187 height 9
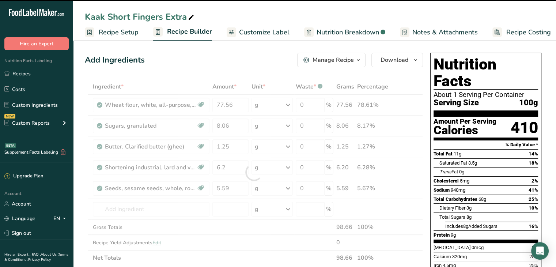
type input "0"
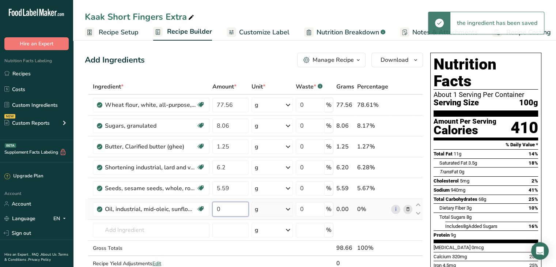
click at [225, 211] on input "0" at bounding box center [230, 209] width 37 height 15
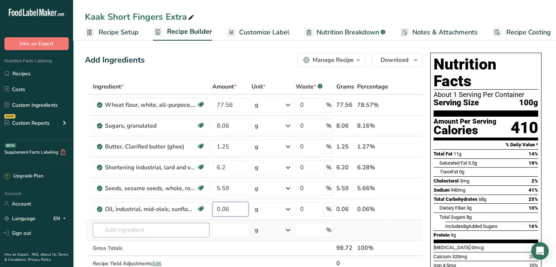
type input "0.06"
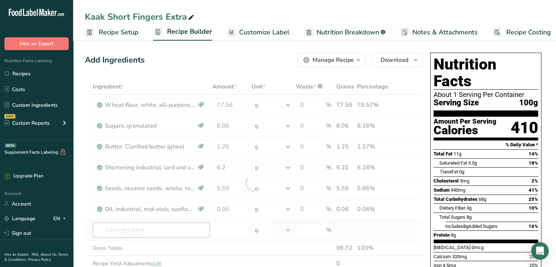
click at [182, 232] on div "Ingredient * Amount * Unit * Waste * .a-a{fill:#347362;}.b-a{fill:#fff;} Grams …" at bounding box center [254, 182] width 338 height 207
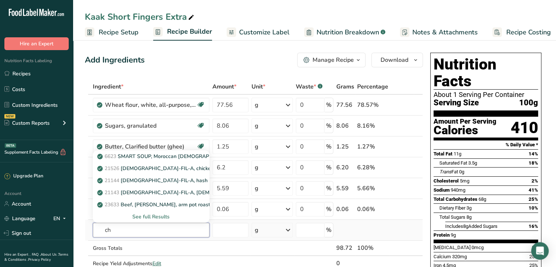
type input "c"
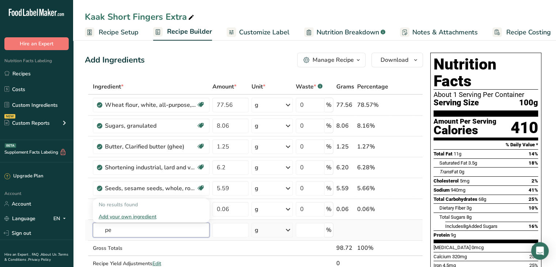
type input "p"
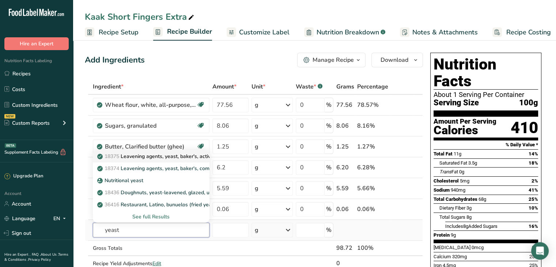
type input "yeast"
click at [166, 157] on p "18375 Leavening agents, yeast, baker's, active dry" at bounding box center [160, 156] width 123 height 8
type input "Leavening agents, yeast, baker's, active dry"
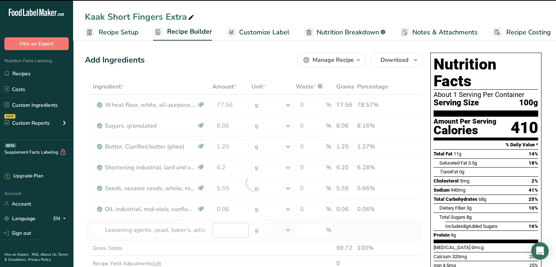
type input "0"
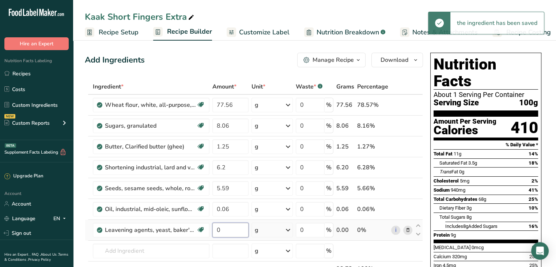
click at [226, 228] on input "0" at bounding box center [230, 229] width 37 height 15
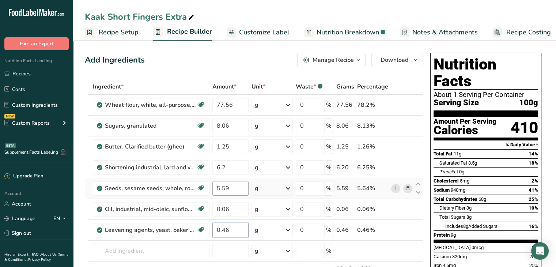
type input "0.46"
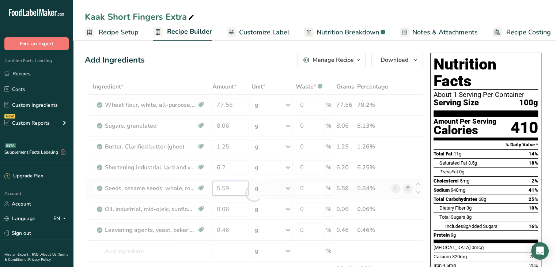
click at [231, 189] on div "Ingredient * Amount * Unit * Waste * .a-a{fill:#347362;}.b-a{fill:#fff;} Grams …" at bounding box center [254, 193] width 338 height 228
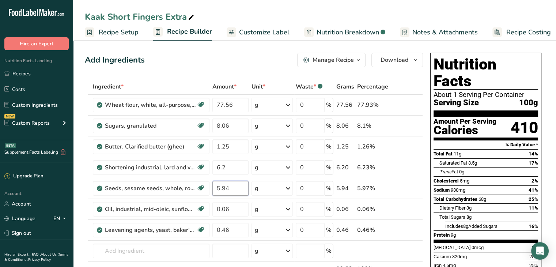
type input "5.94"
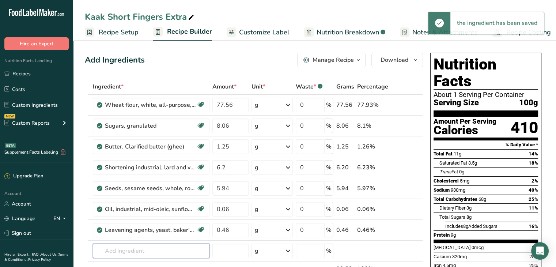
click at [118, 248] on input "text" at bounding box center [151, 250] width 117 height 15
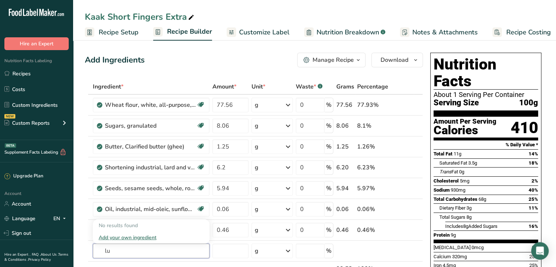
type input "l"
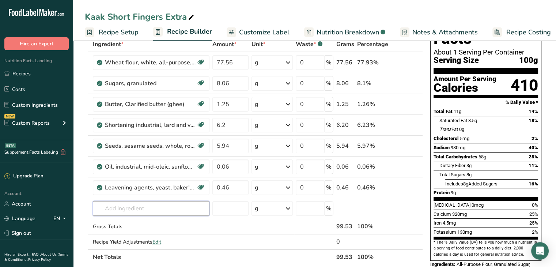
scroll to position [42, 0]
click at [229, 185] on input "0.46" at bounding box center [230, 187] width 37 height 15
type input "0.93"
click at [81, 188] on section "Add Ingredients Manage Recipe Delete Recipe Duplicate Recipe Scale Recipe Save …" at bounding box center [314, 259] width 482 height 527
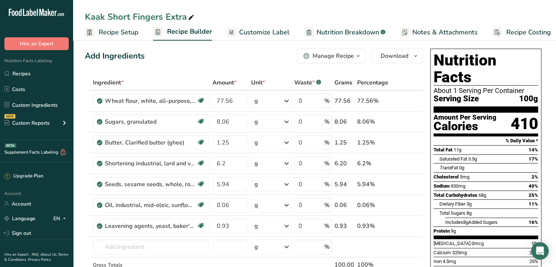
scroll to position [0, 0]
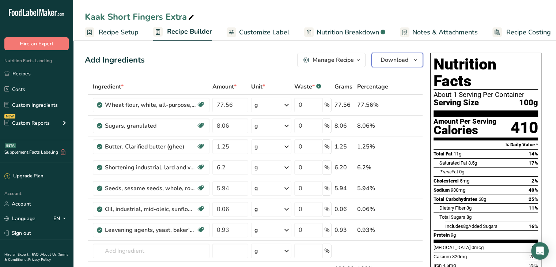
click at [413, 60] on icon "button" at bounding box center [415, 60] width 6 height 9
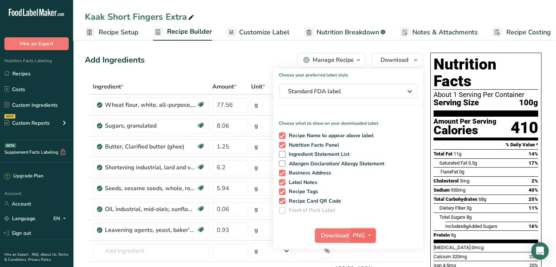
click at [358, 233] on span "PNG" at bounding box center [358, 235] width 12 height 9
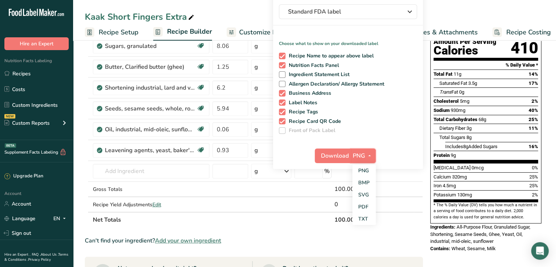
scroll to position [105, 0]
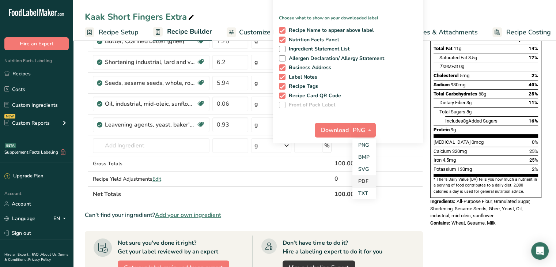
click at [361, 181] on link "PDF" at bounding box center [363, 181] width 23 height 12
click at [327, 130] on span "Download" at bounding box center [335, 130] width 28 height 9
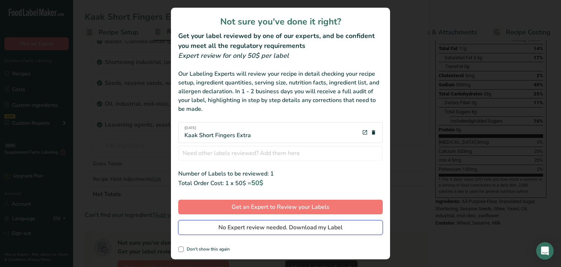
click at [264, 228] on span "No Expert review needed. Download my Label" at bounding box center [280, 227] width 124 height 9
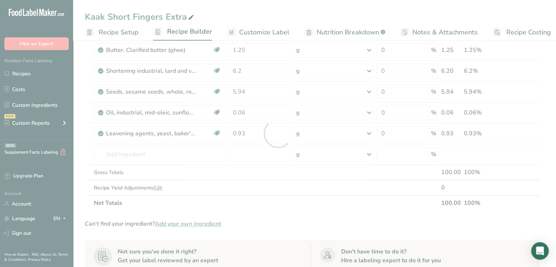
scroll to position [0, 0]
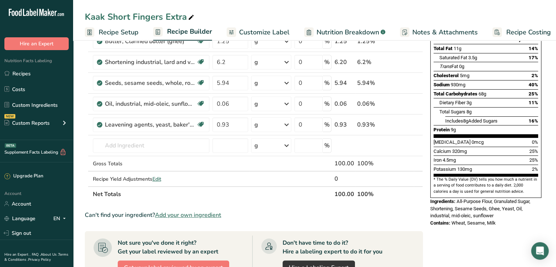
click at [410, 192] on th at bounding box center [401, 193] width 24 height 15
click at [37, 228] on link "Sign out" at bounding box center [36, 232] width 73 height 13
